Goal: Task Accomplishment & Management: Manage account settings

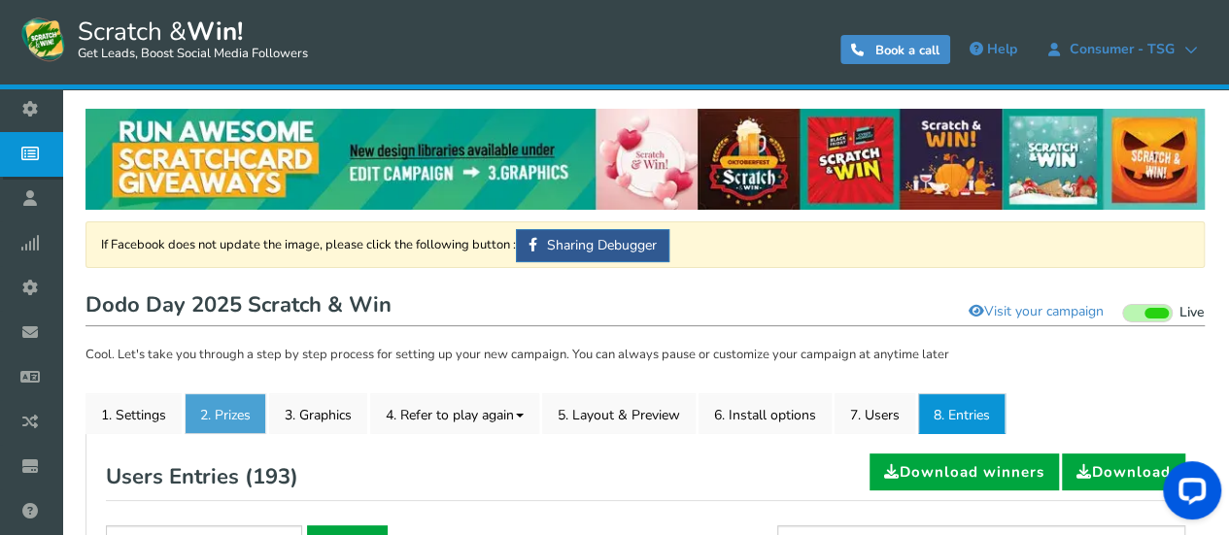
click at [243, 401] on link "2. Prizes" at bounding box center [226, 413] width 82 height 41
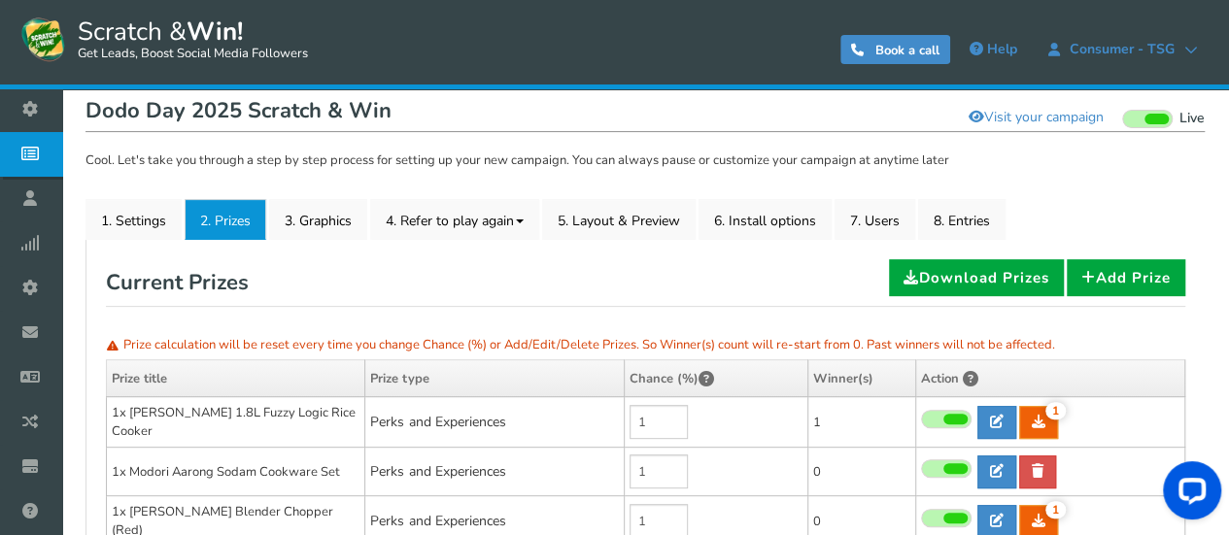
scroll to position [97, 0]
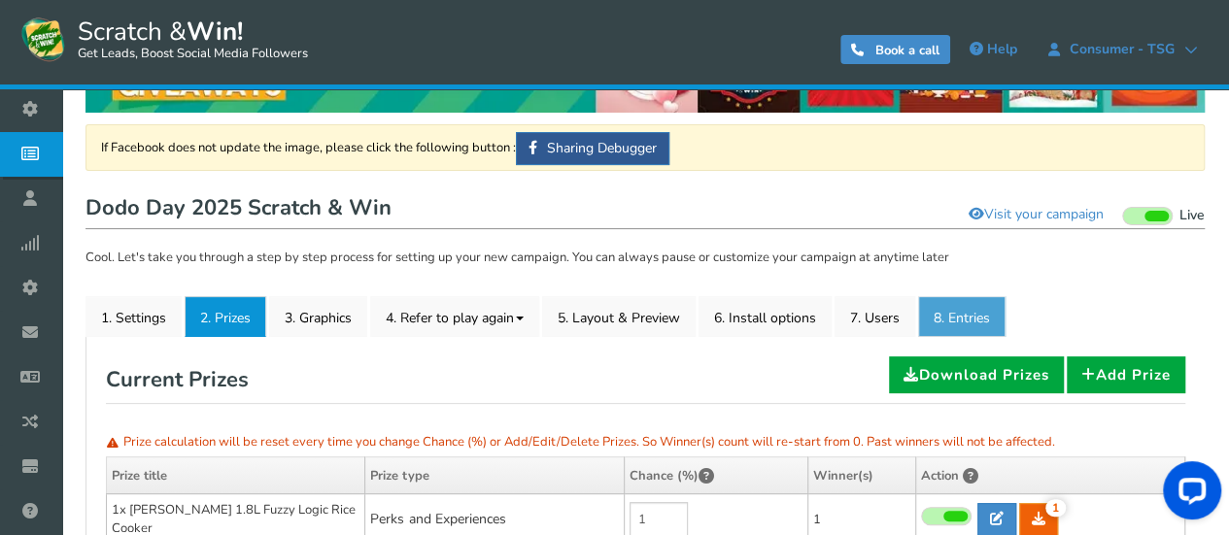
click at [962, 309] on link "8. Entries" at bounding box center [961, 316] width 87 height 41
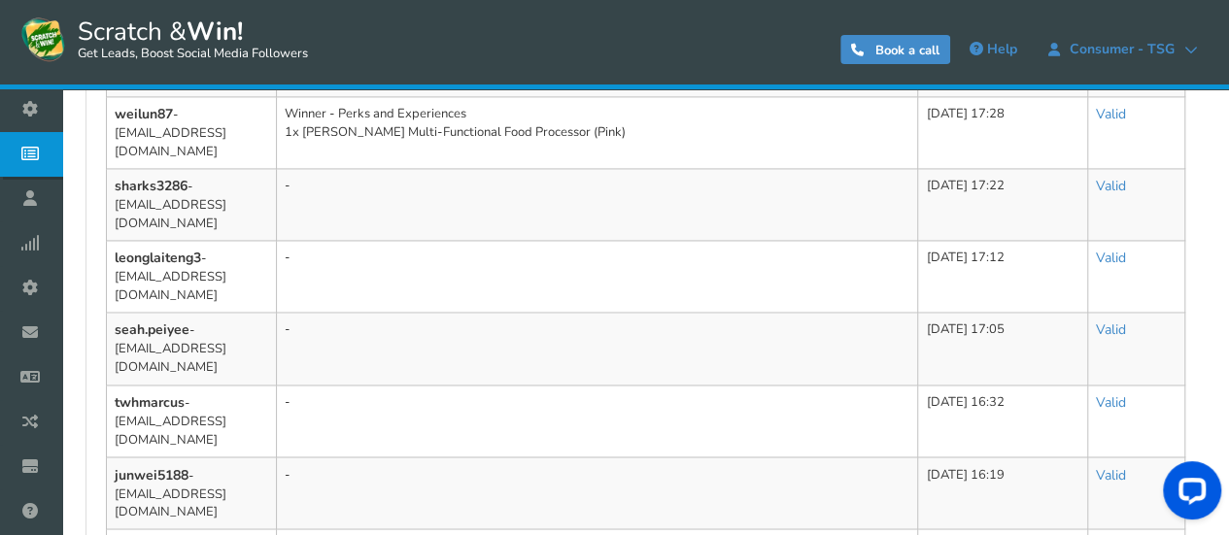
scroll to position [1410, 0]
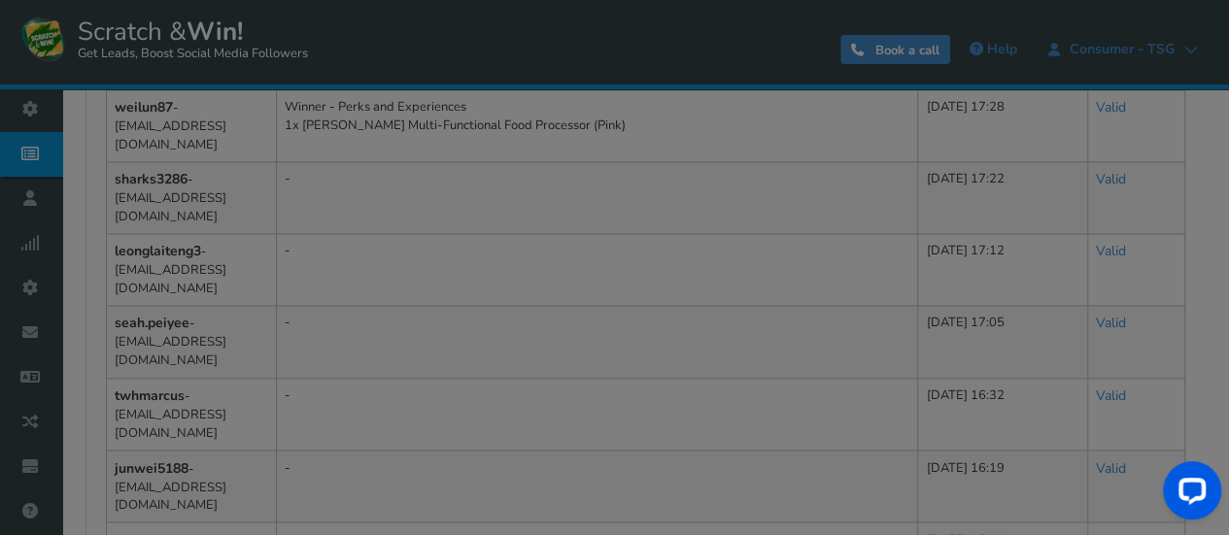
scroll to position [1392, 0]
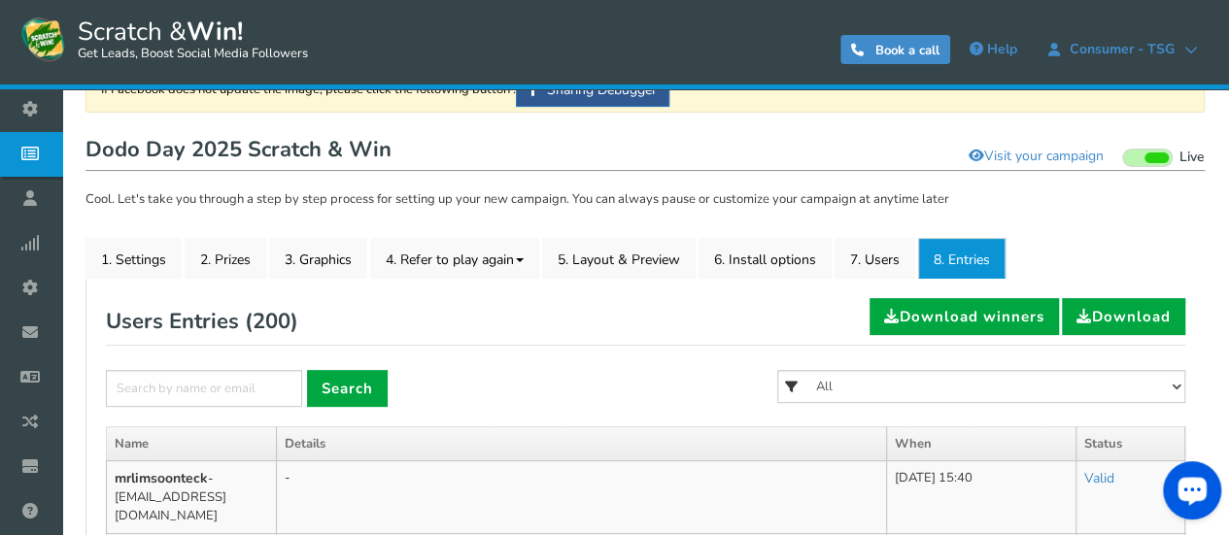
scroll to position [291, 0]
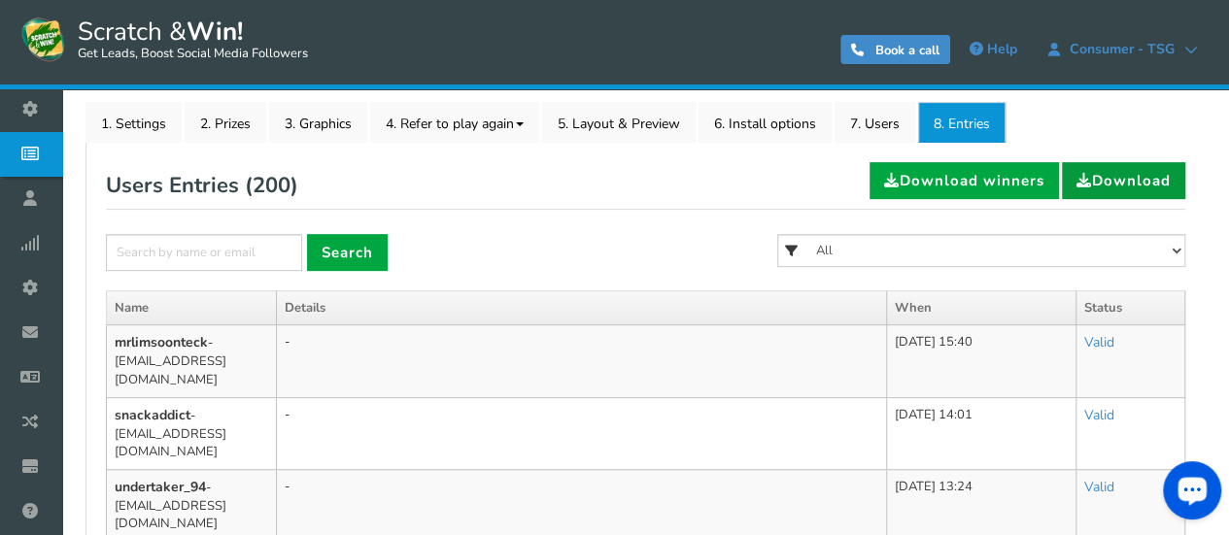
click at [1119, 183] on link "Download" at bounding box center [1123, 180] width 123 height 37
click at [1145, 164] on link "Download" at bounding box center [1123, 180] width 123 height 37
click at [1076, 179] on span at bounding box center [1084, 180] width 16 height 15
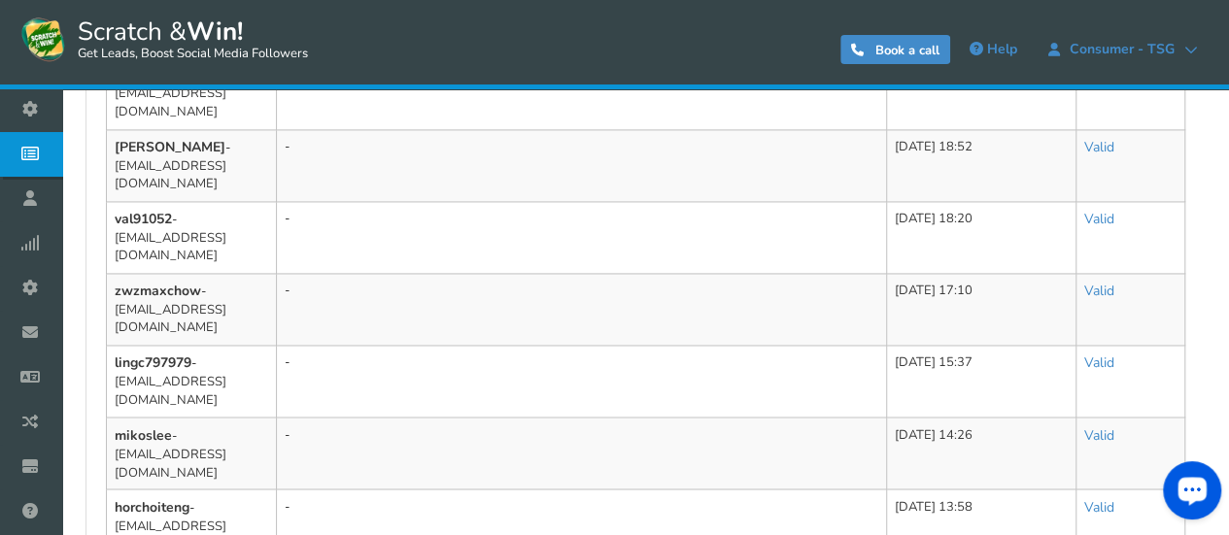
scroll to position [1430, 0]
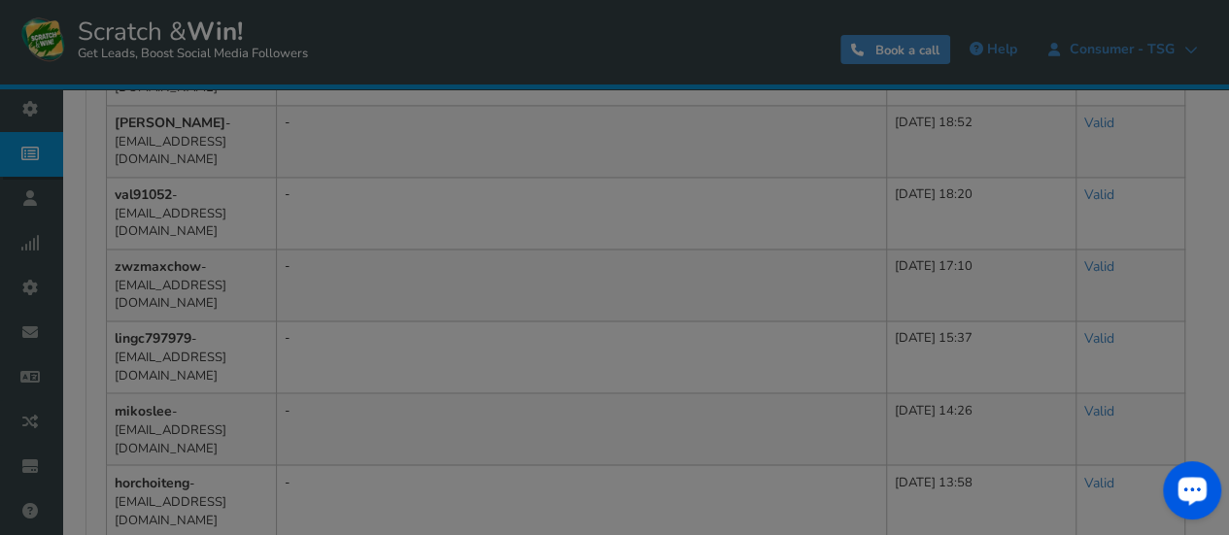
scroll to position [1374, 0]
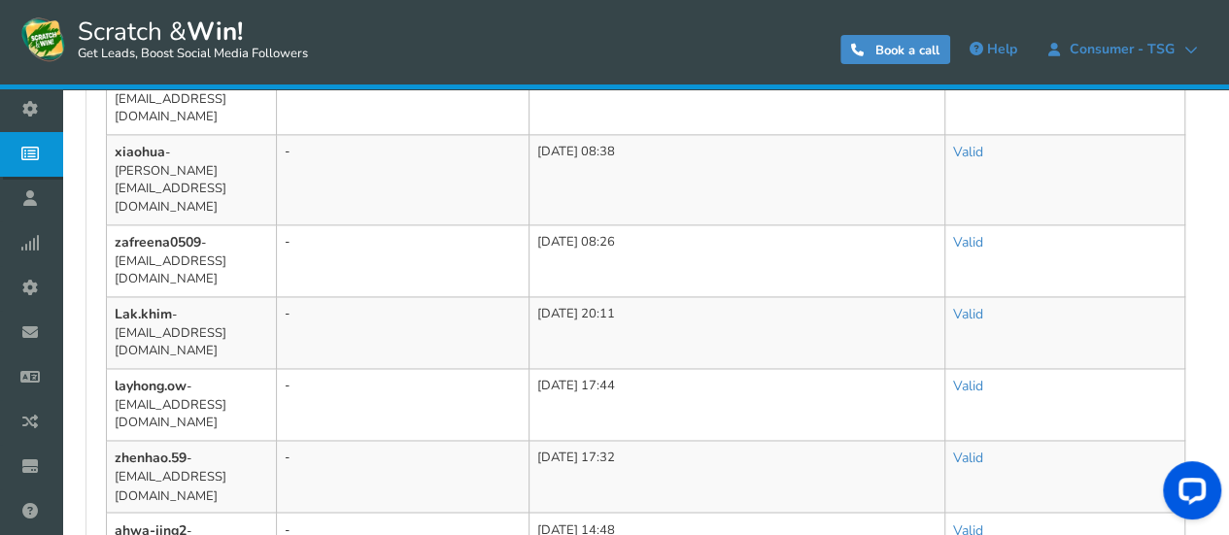
scroll to position [1276, 0]
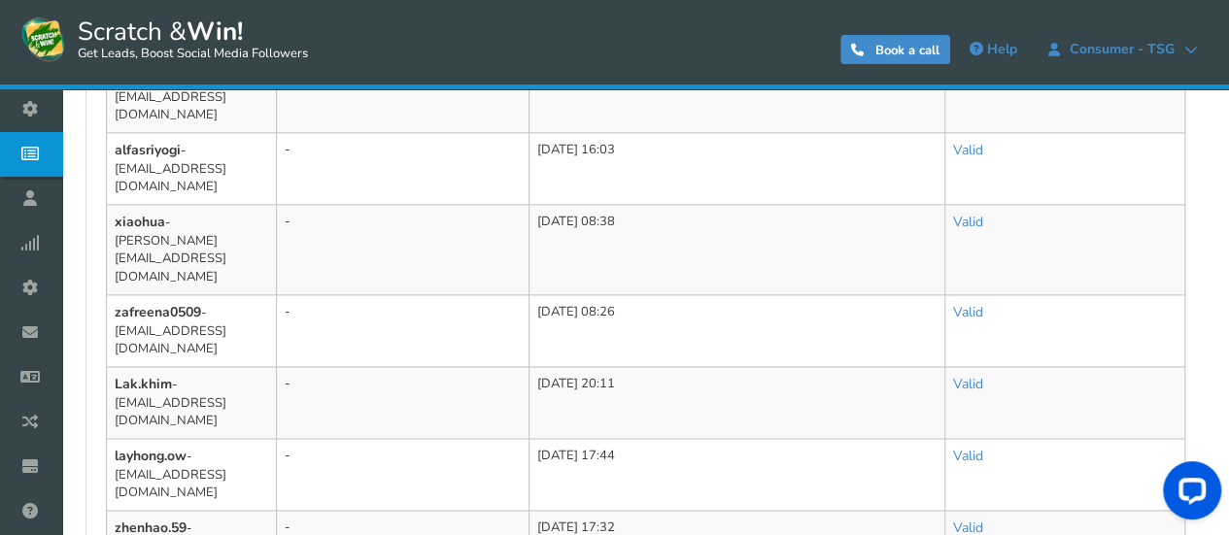
click at [816, 466] on div "Users Entries ( 200 ) Download winners Download × Search All 1x [PERSON_NAME] 1…" at bounding box center [645, 17] width 1108 height 1680
click at [740, 52] on div "0 WARNING Book a call Help Consumer - TSG Consumer - TSG [EMAIL_ADDRESS][DOMAIN…" at bounding box center [817, 50] width 813 height 70
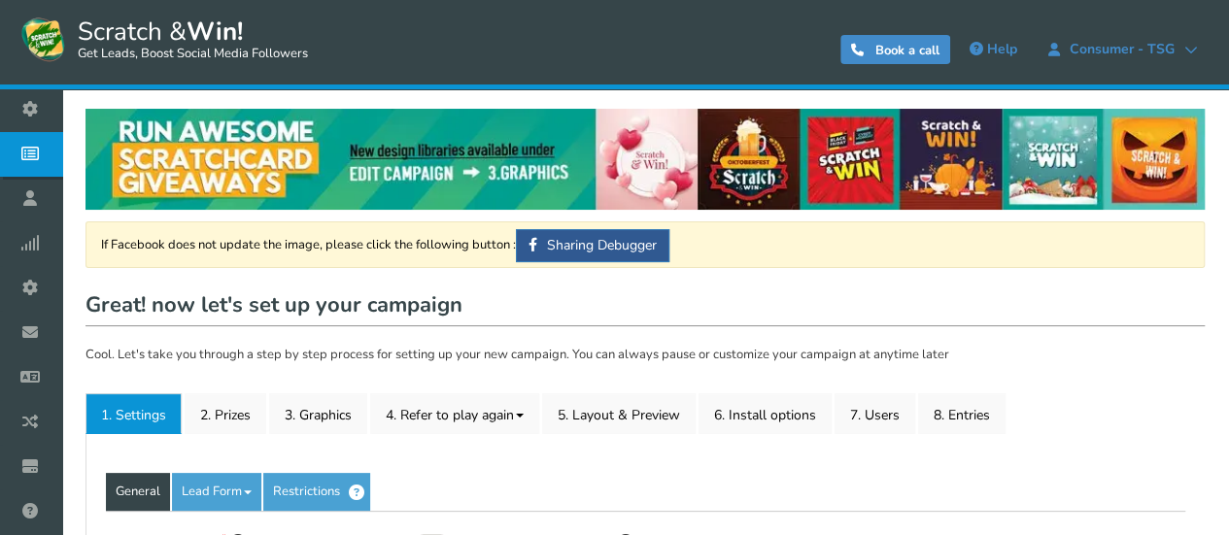
type input "Dodo Day 2025 Scratch & Win"
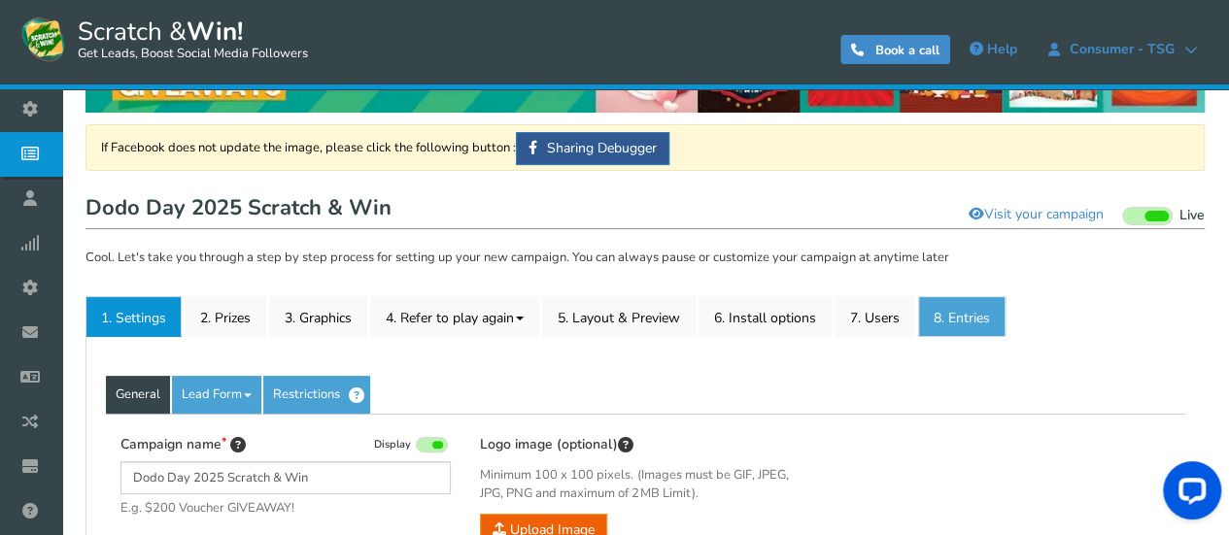
click at [975, 322] on link "8. Entries" at bounding box center [961, 316] width 87 height 41
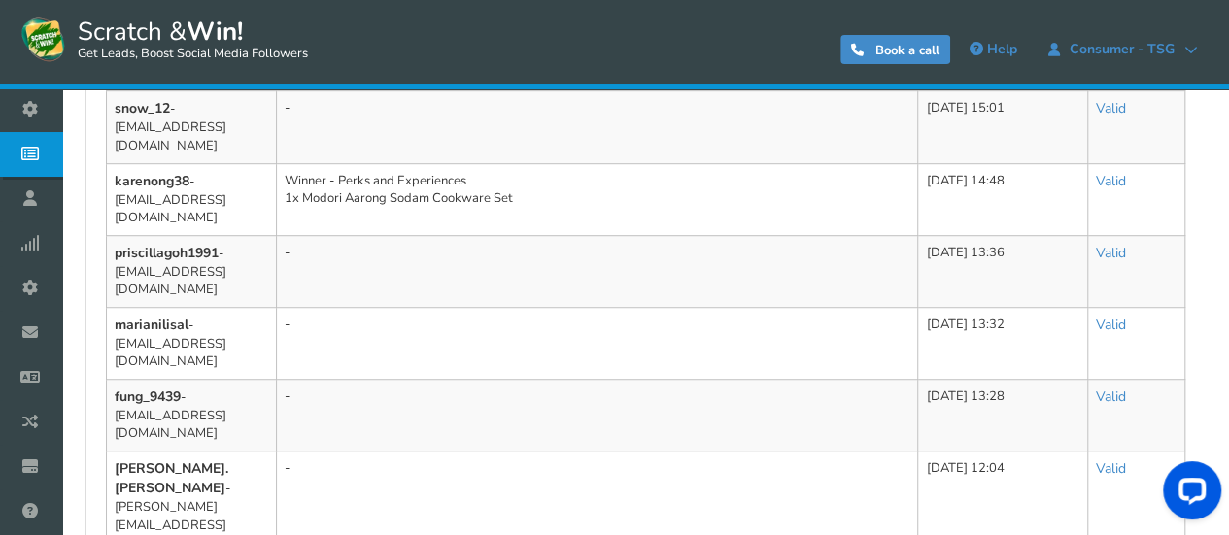
scroll to position [234, 0]
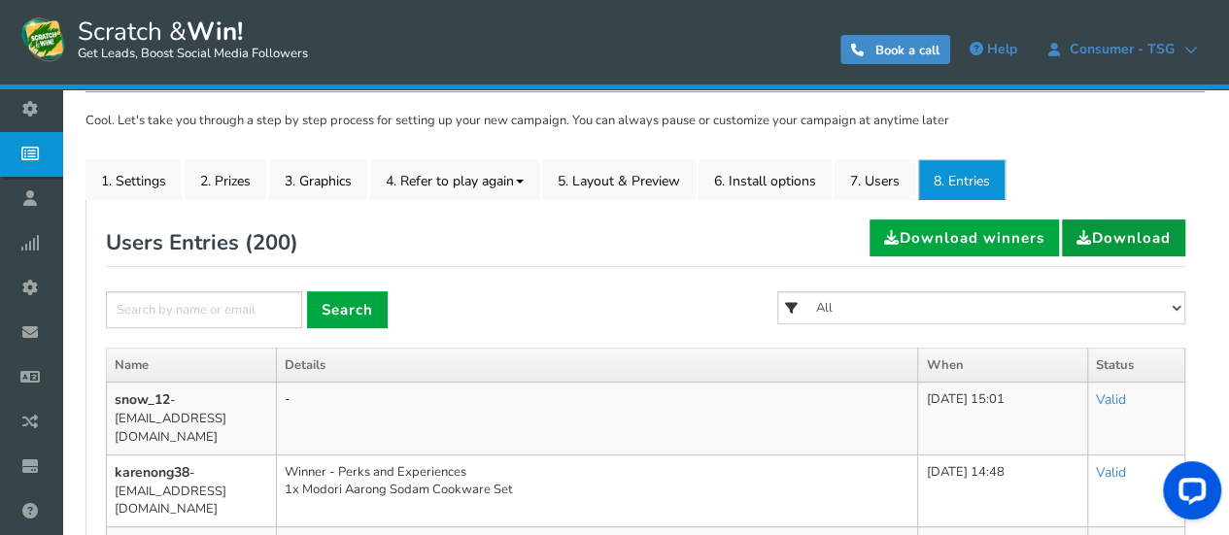
click at [1128, 232] on link "Download" at bounding box center [1123, 238] width 123 height 37
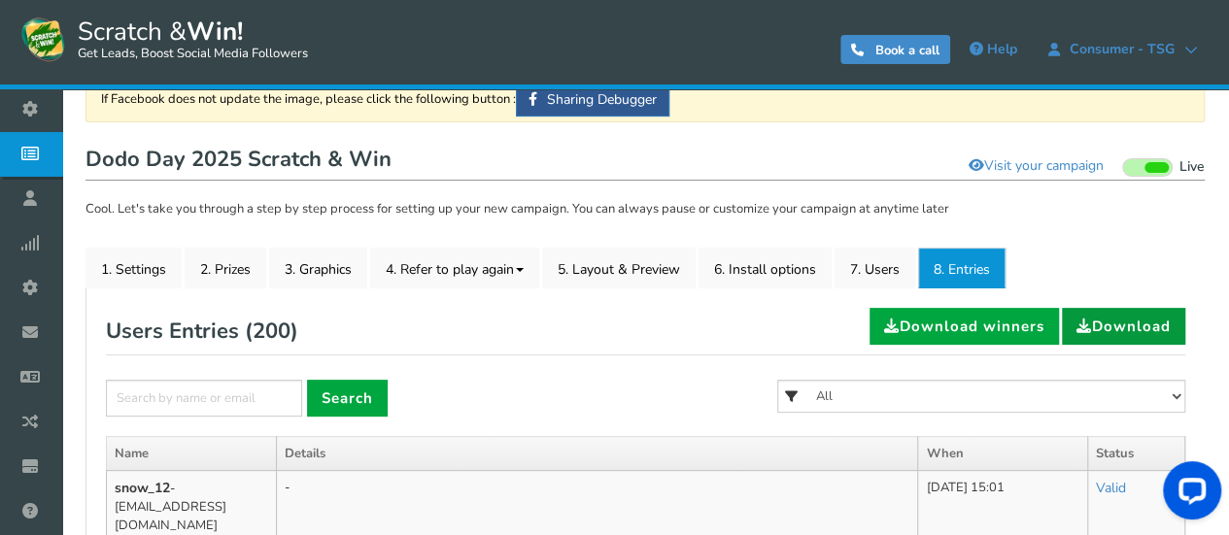
scroll to position [389, 0]
